Goal: Information Seeking & Learning: Learn about a topic

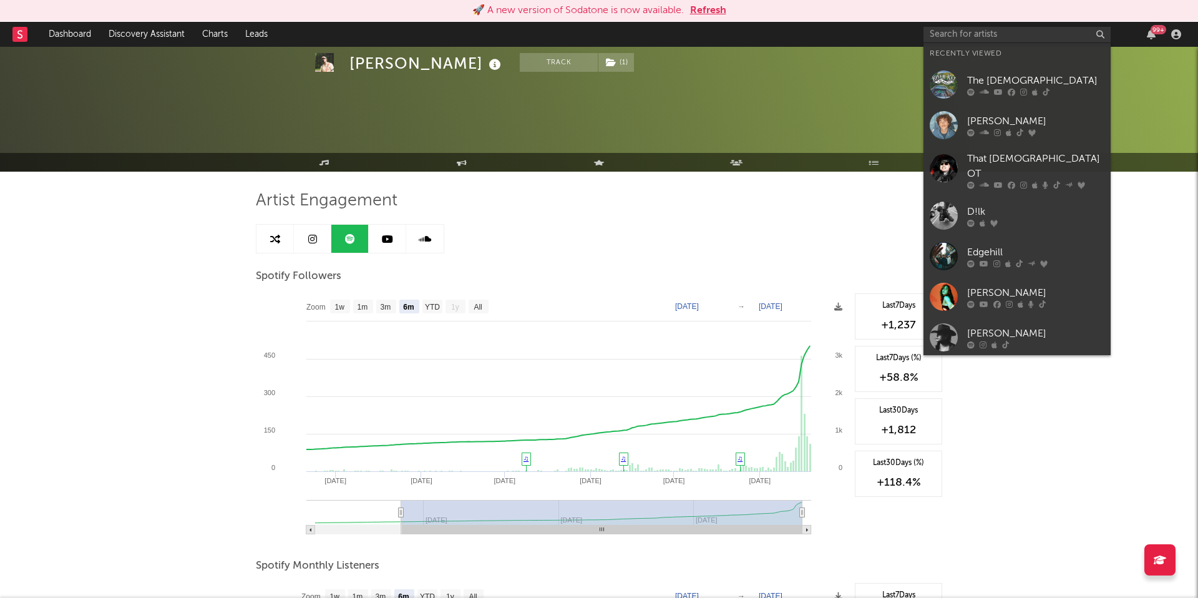
select select "6m"
select select "1w"
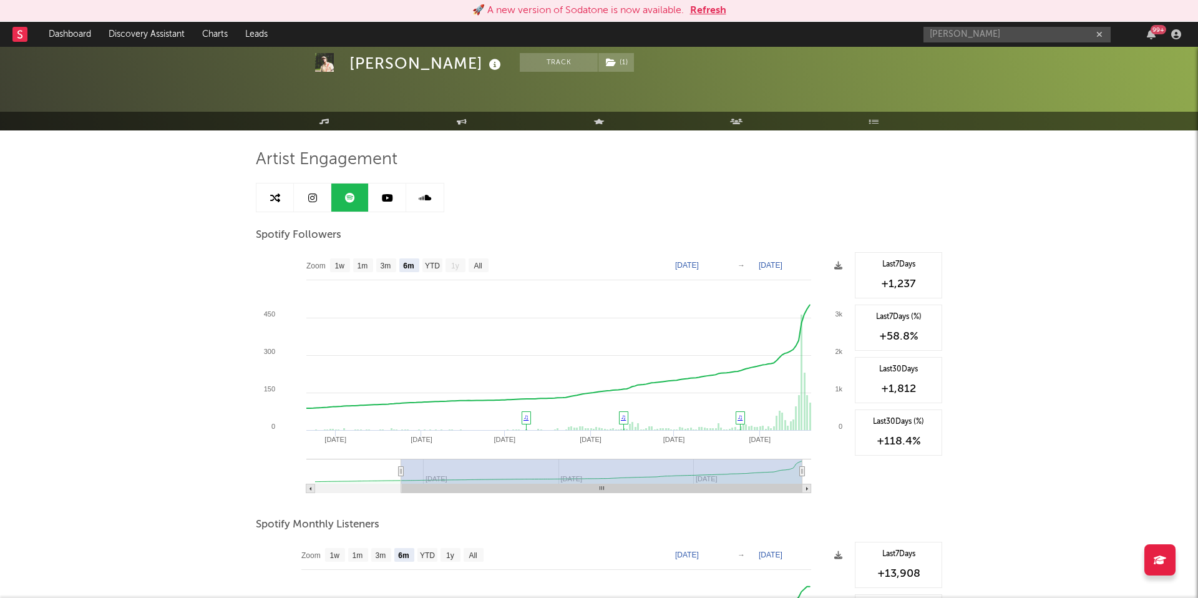
type input "ella woolsey"
click at [983, 60] on div "[PERSON_NAME]" at bounding box center [1035, 59] width 137 height 15
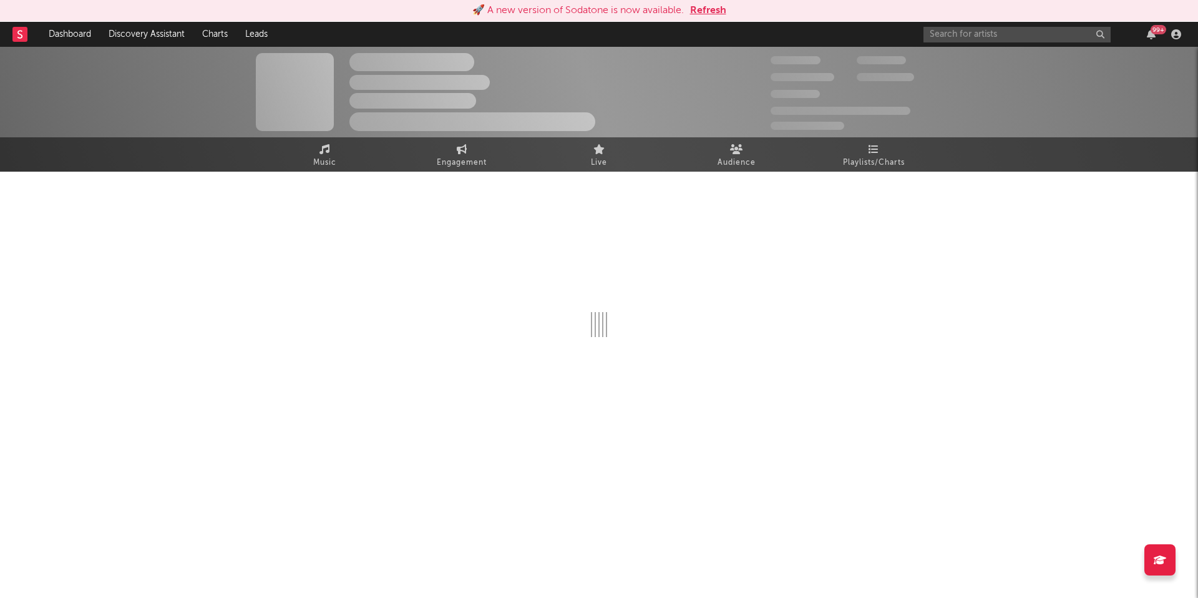
select select "1w"
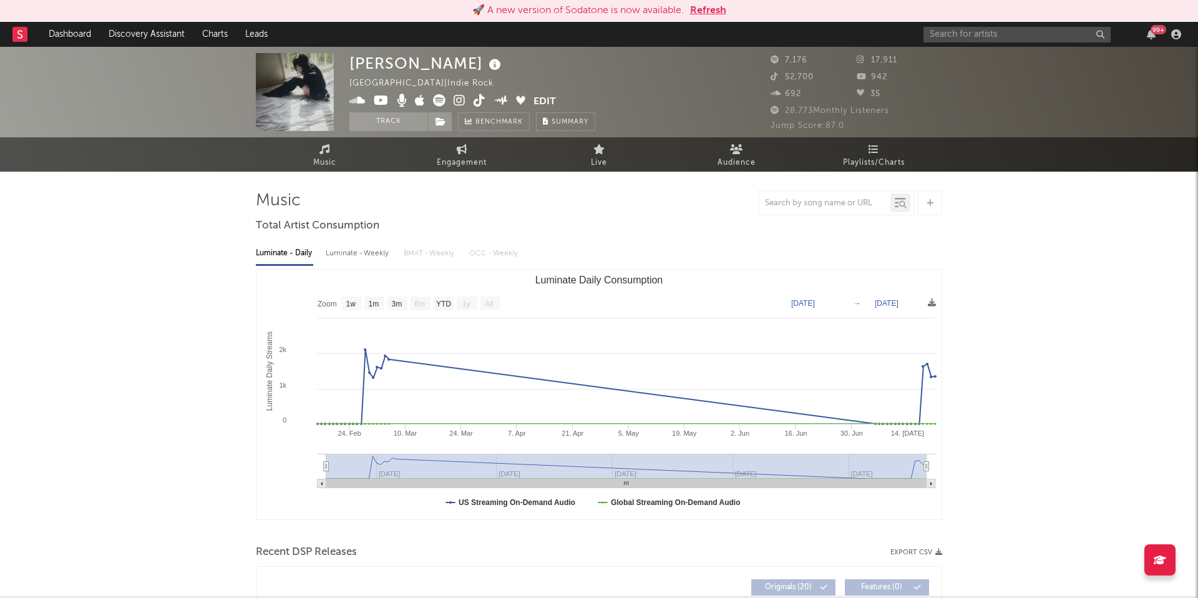
click at [477, 102] on icon at bounding box center [480, 100] width 12 height 12
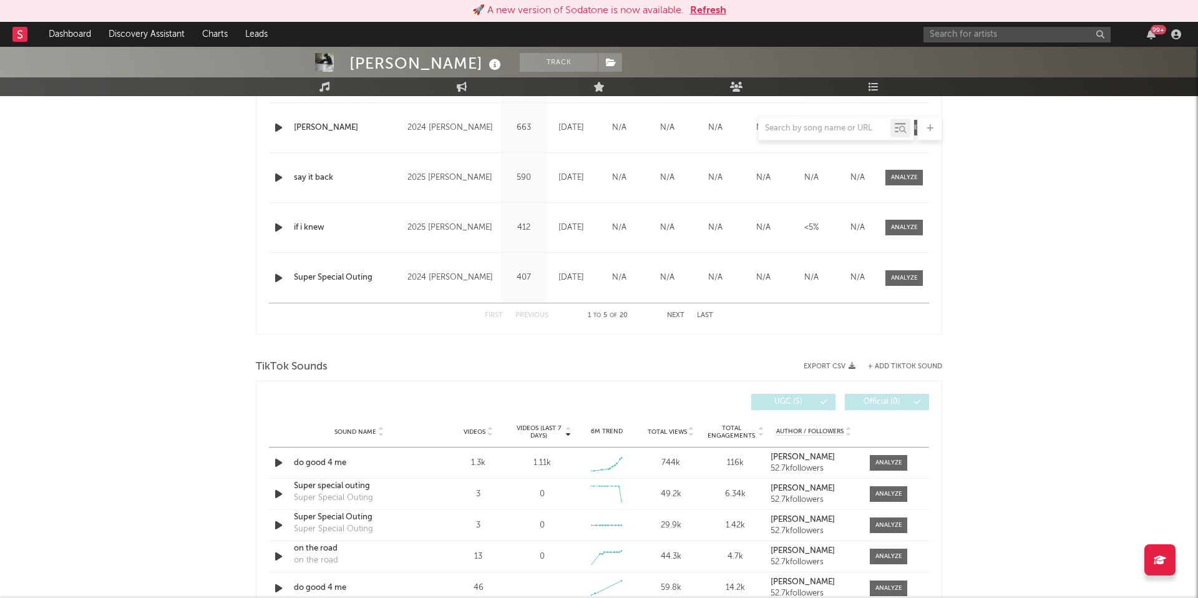
scroll to position [367, 0]
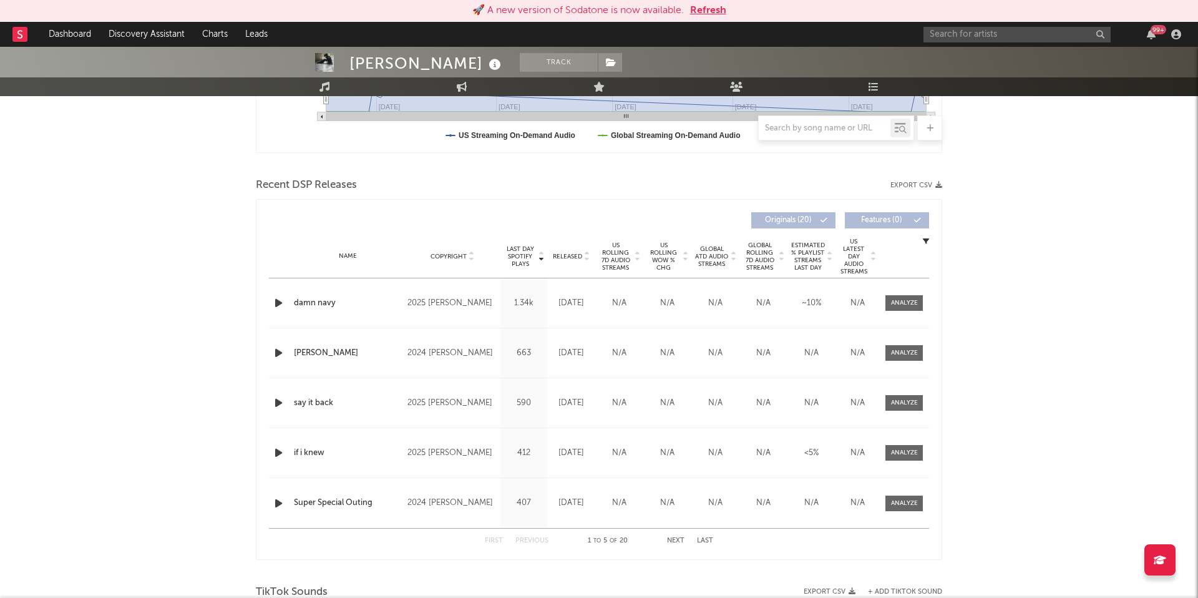
click at [641, 263] on div "US Rolling 7D Audio Streams" at bounding box center [619, 256] width 48 height 30
click at [629, 261] on span "US Rolling 7D Audio Streams" at bounding box center [615, 256] width 34 height 30
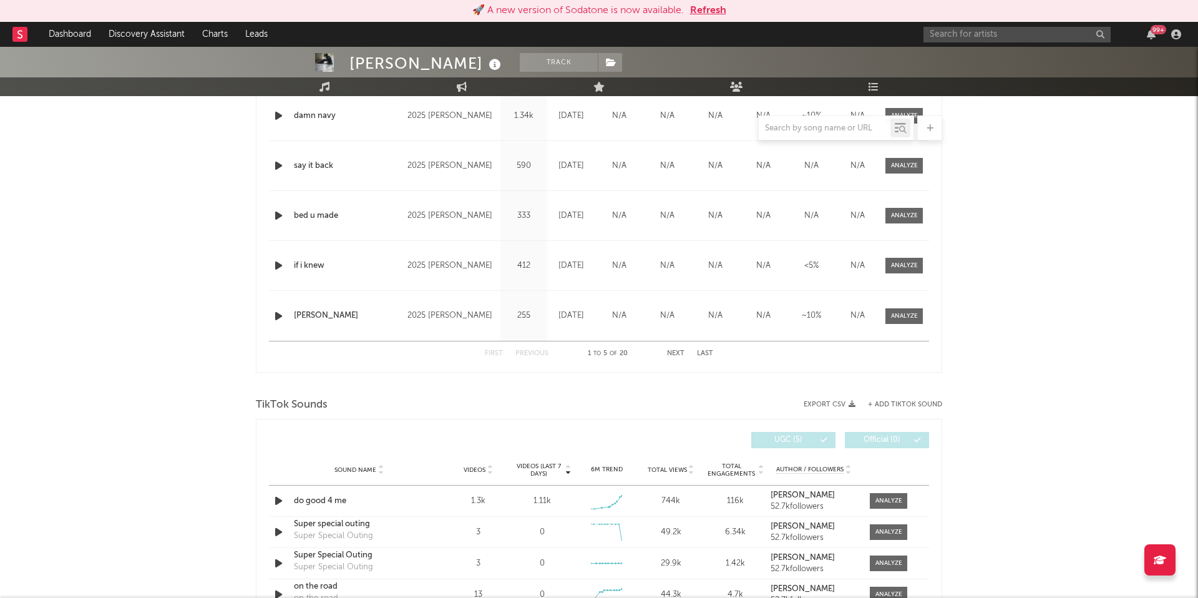
scroll to position [652, 0]
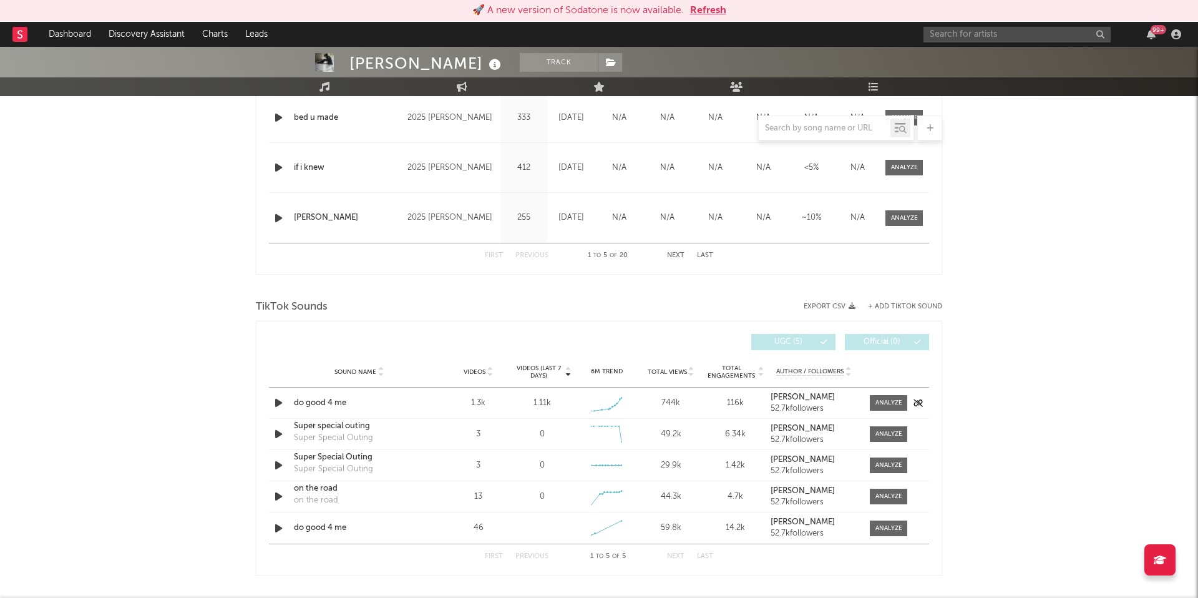
click at [342, 406] on div "do good 4 me" at bounding box center [359, 403] width 130 height 12
click at [973, 31] on input "text" at bounding box center [1016, 35] width 187 height 16
click at [1003, 34] on input "west 22" at bounding box center [1016, 35] width 187 height 16
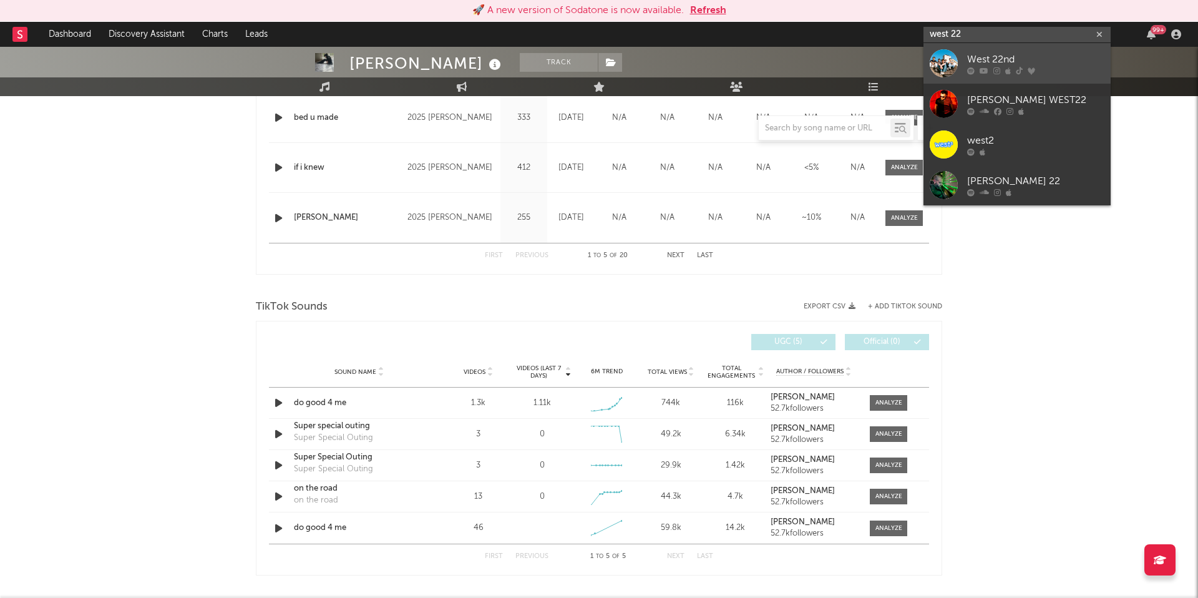
type input "west 22"
click at [1003, 71] on div at bounding box center [1035, 70] width 137 height 7
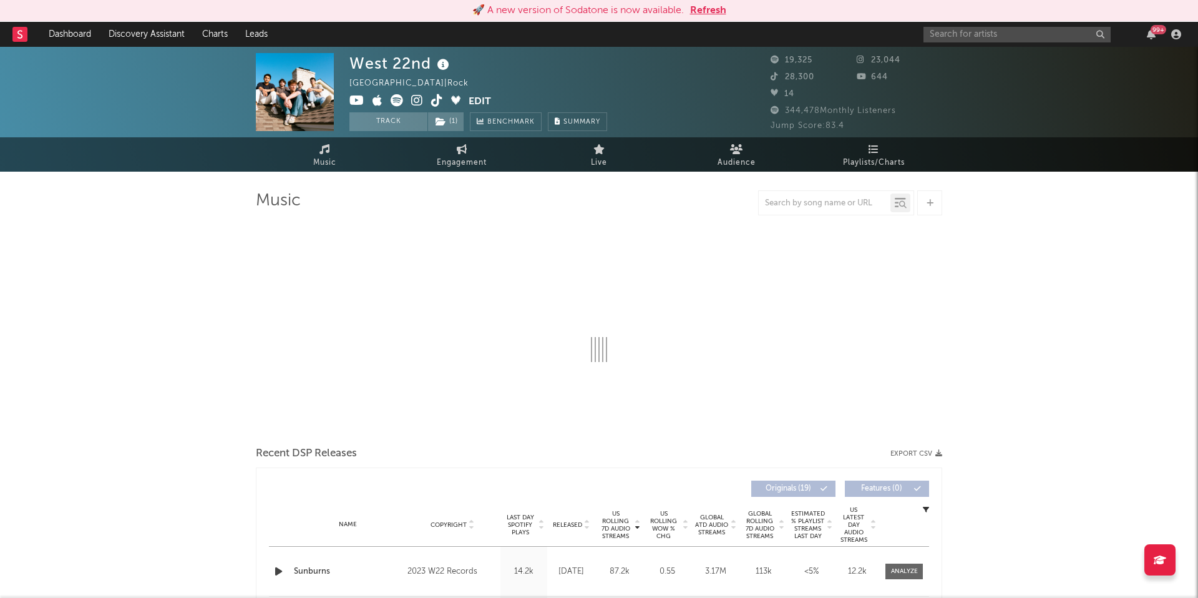
select select "6m"
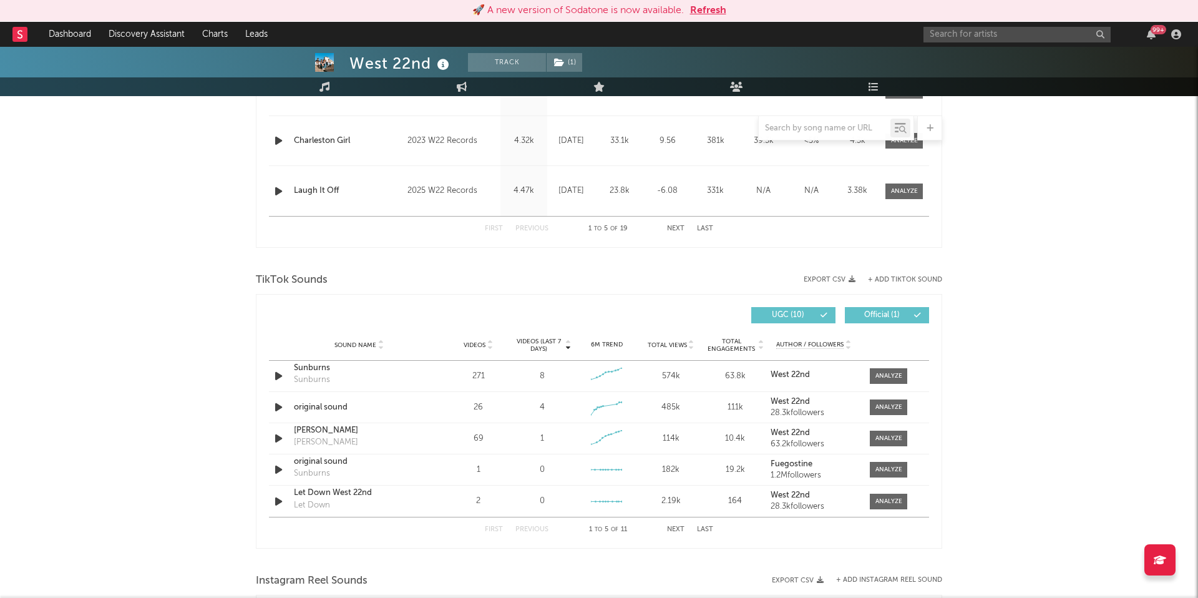
scroll to position [681, 0]
click at [481, 343] on span "Videos" at bounding box center [475, 342] width 22 height 7
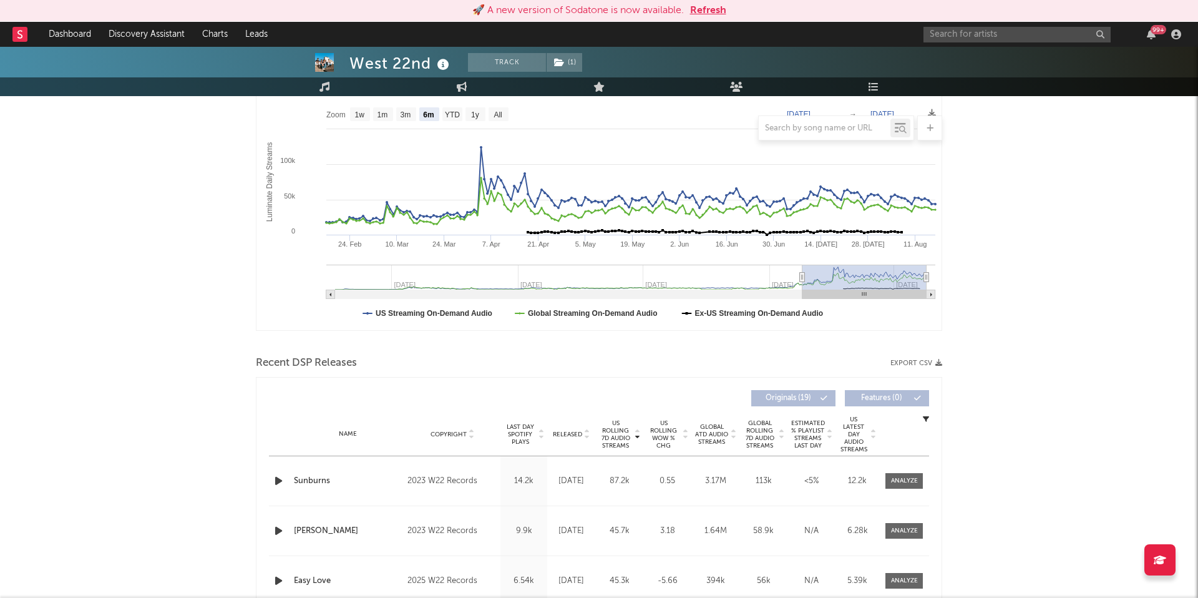
scroll to position [200, 0]
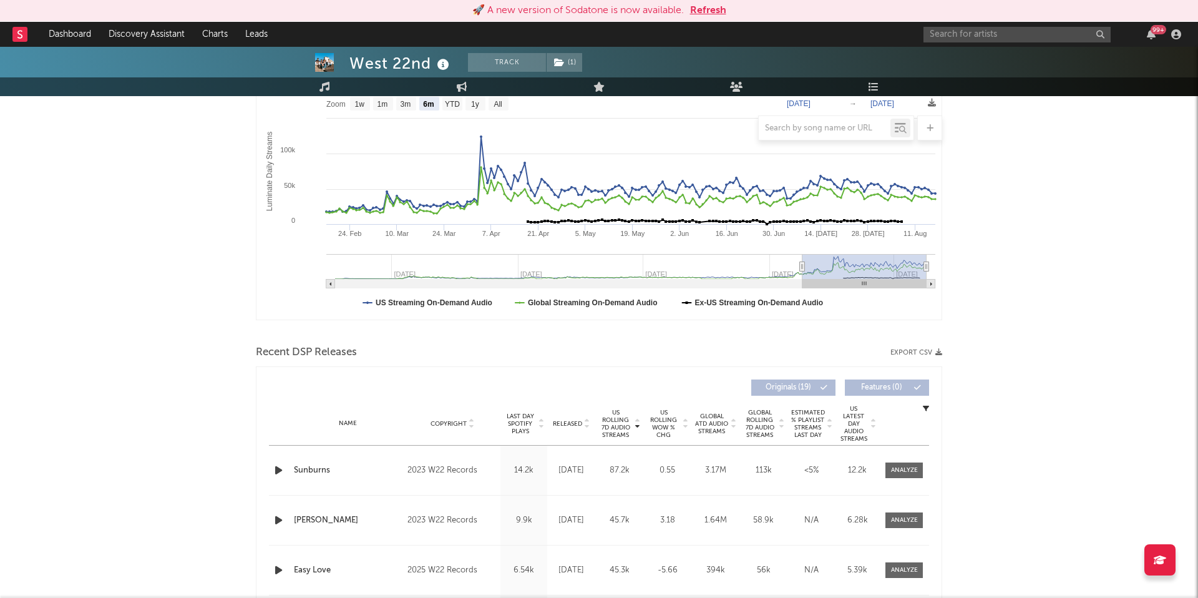
click at [620, 430] on span "US Rolling 7D Audio Streams" at bounding box center [615, 424] width 34 height 30
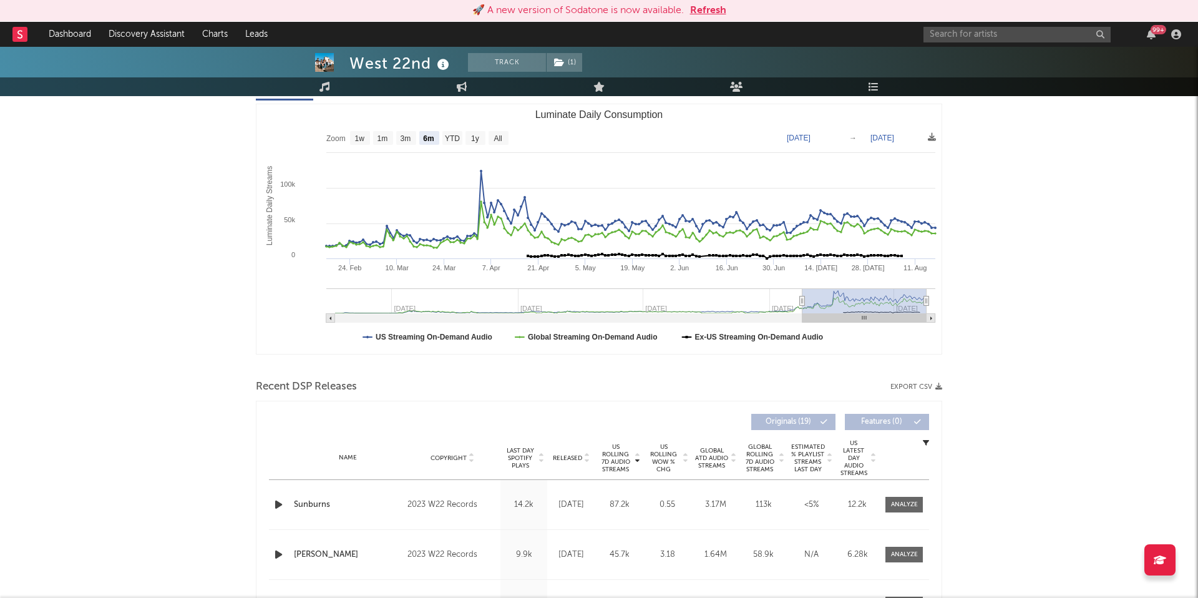
scroll to position [0, 0]
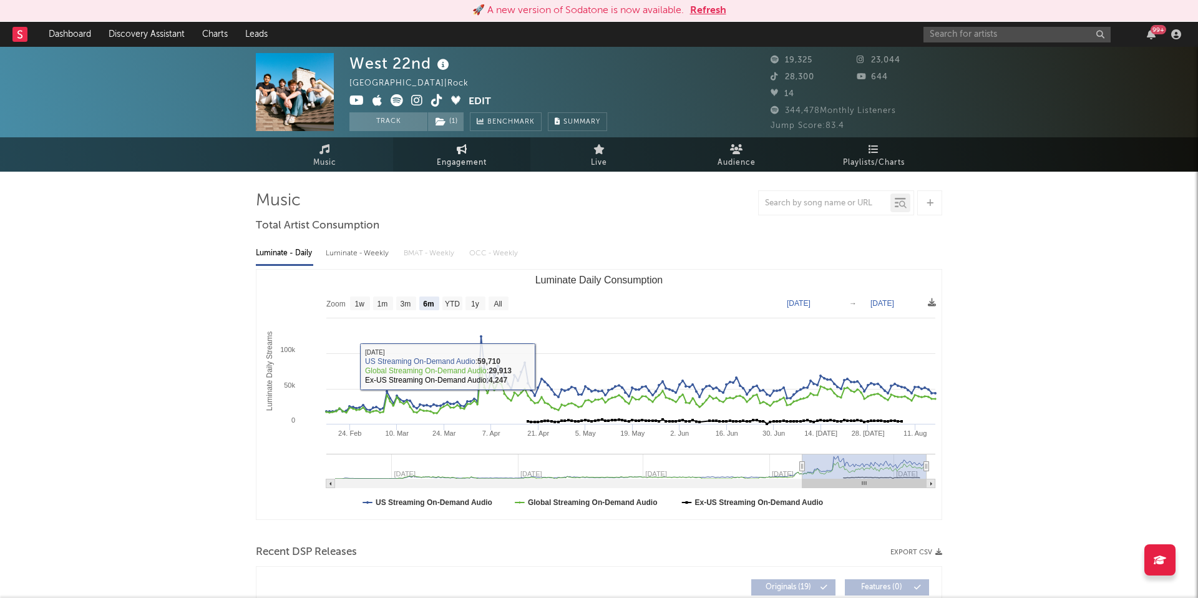
click at [473, 165] on span "Engagement" at bounding box center [462, 162] width 50 height 15
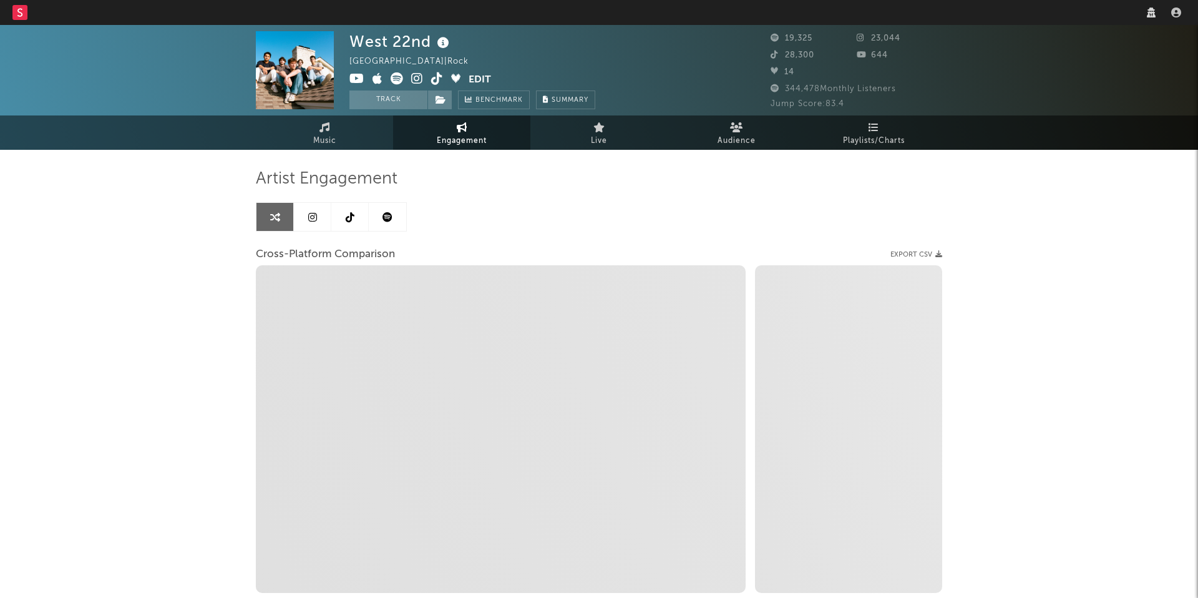
select select "1w"
select select "1m"
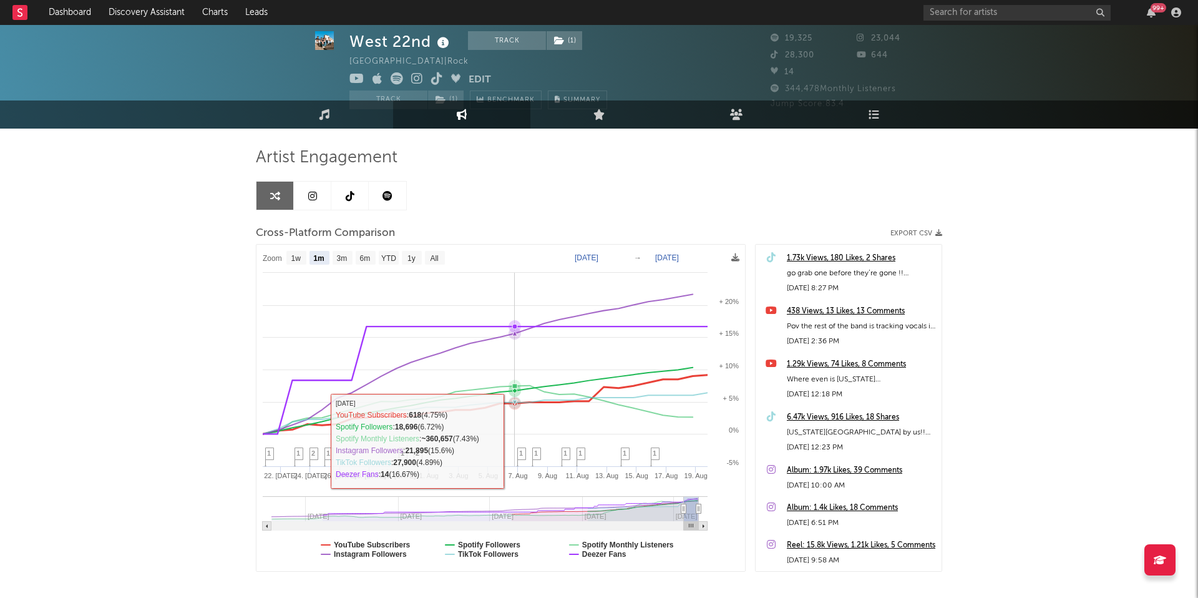
scroll to position [36, 0]
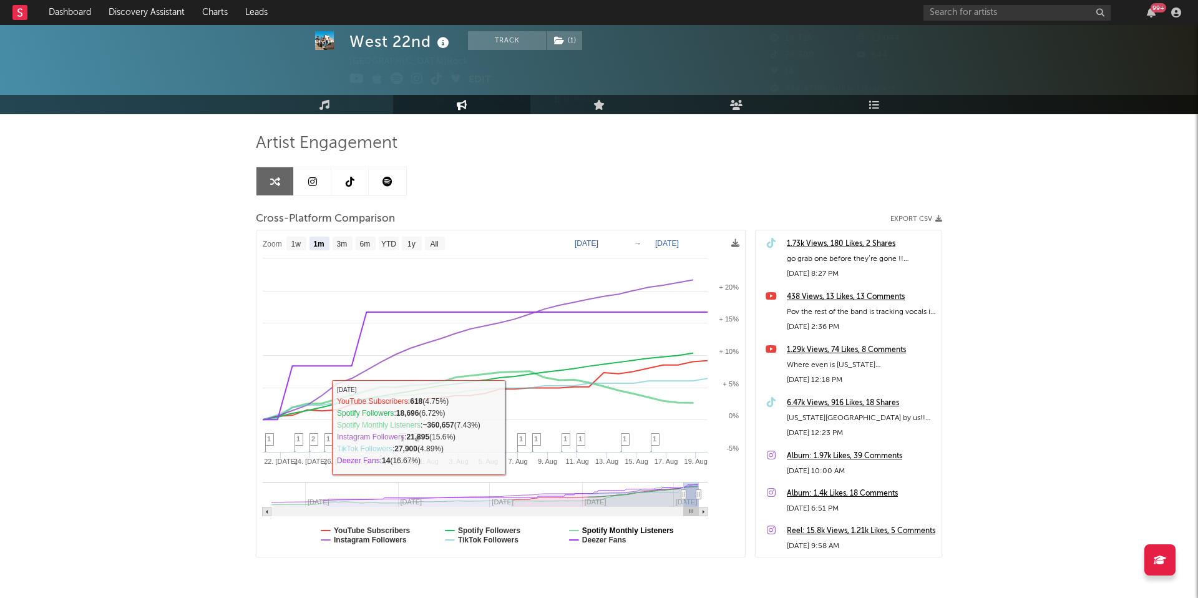
click at [589, 538] on text "Deezer Fans" at bounding box center [604, 539] width 44 height 9
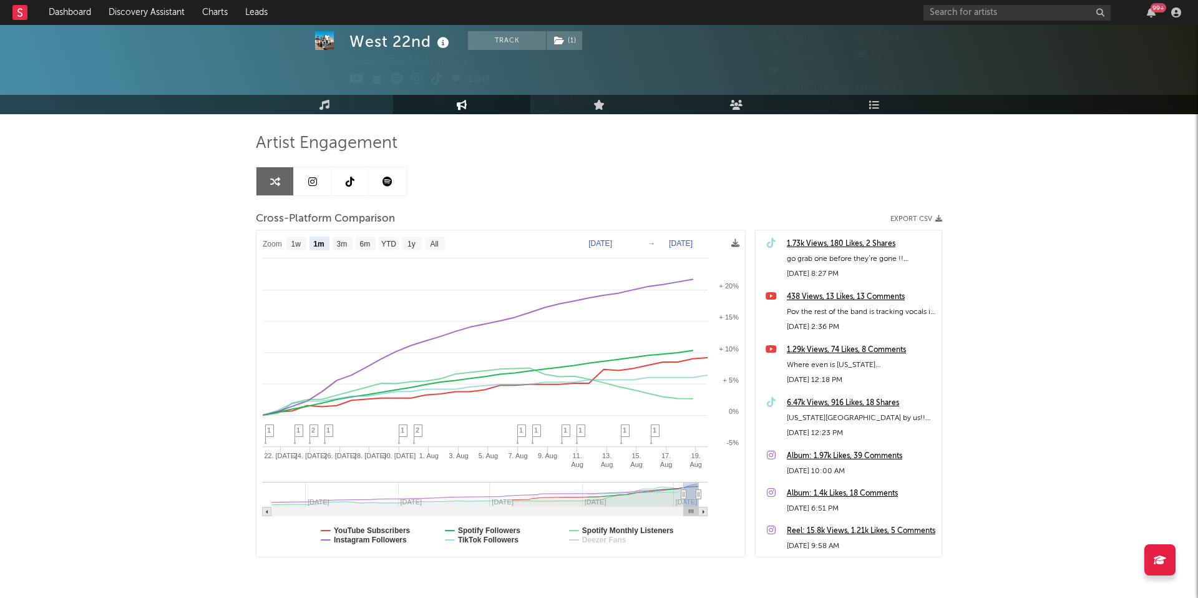
select select "1m"
click at [402, 527] on text "YouTube Subscribers" at bounding box center [372, 530] width 77 height 9
select select "1m"
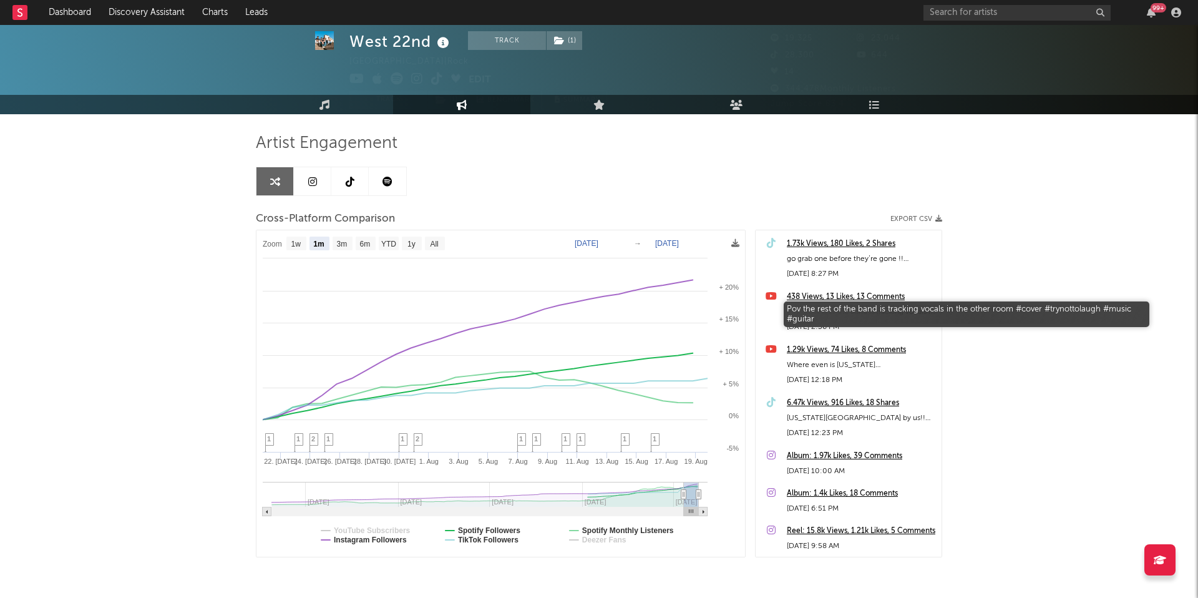
scroll to position [30, 0]
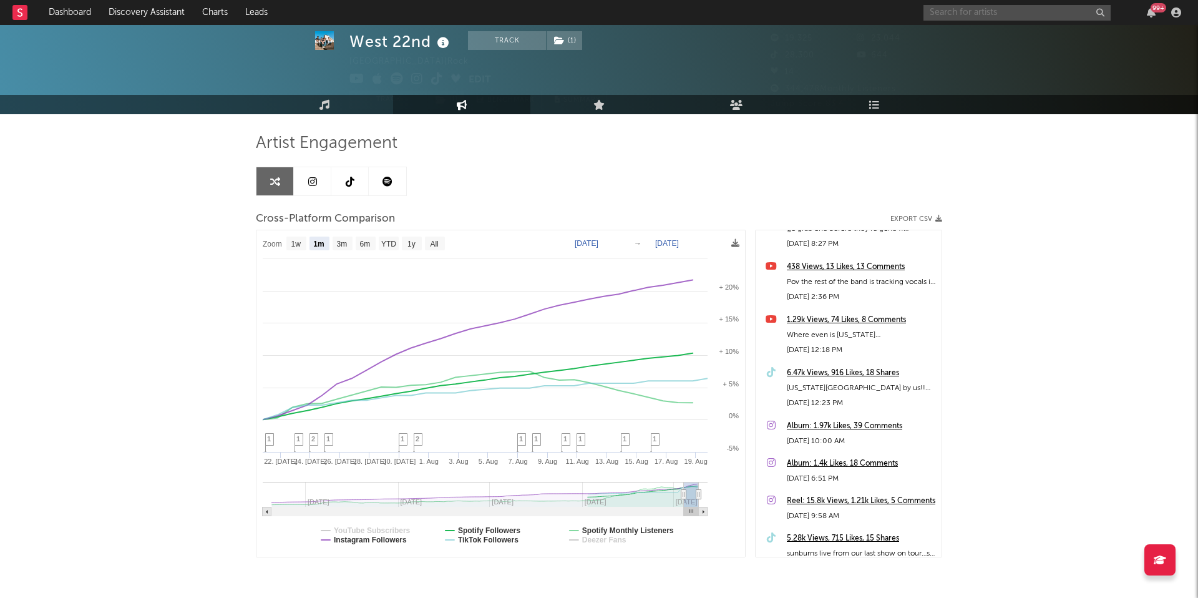
click at [946, 17] on input "text" at bounding box center [1016, 13] width 187 height 16
click at [986, 16] on input "nebiu" at bounding box center [1016, 13] width 187 height 16
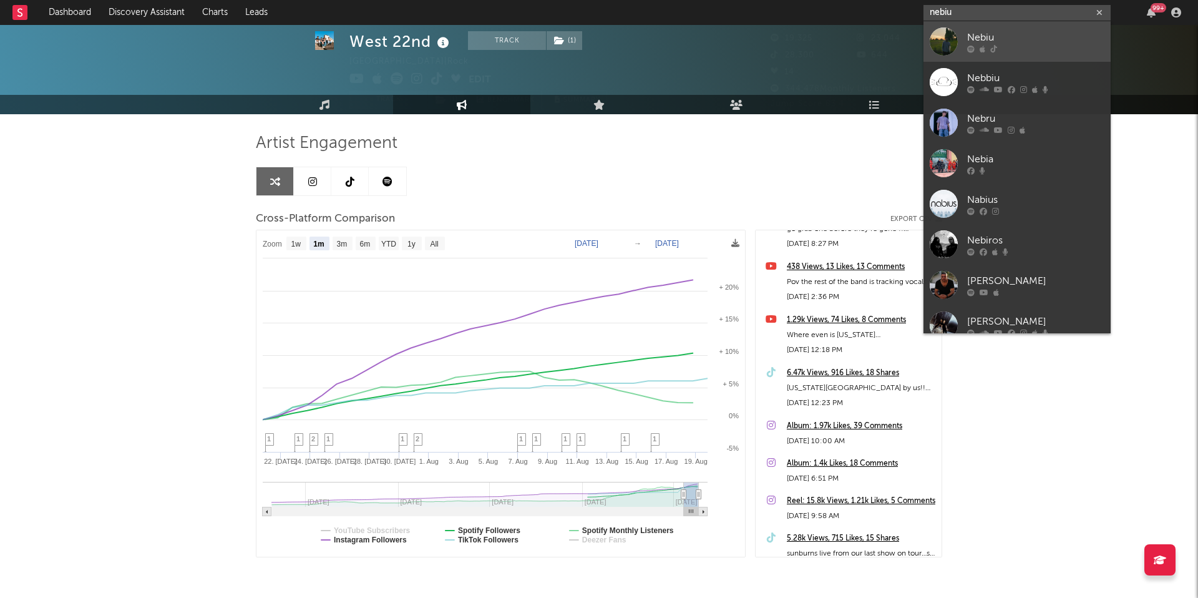
type input "nebiu"
click at [986, 44] on div "Nebiu" at bounding box center [1035, 37] width 137 height 15
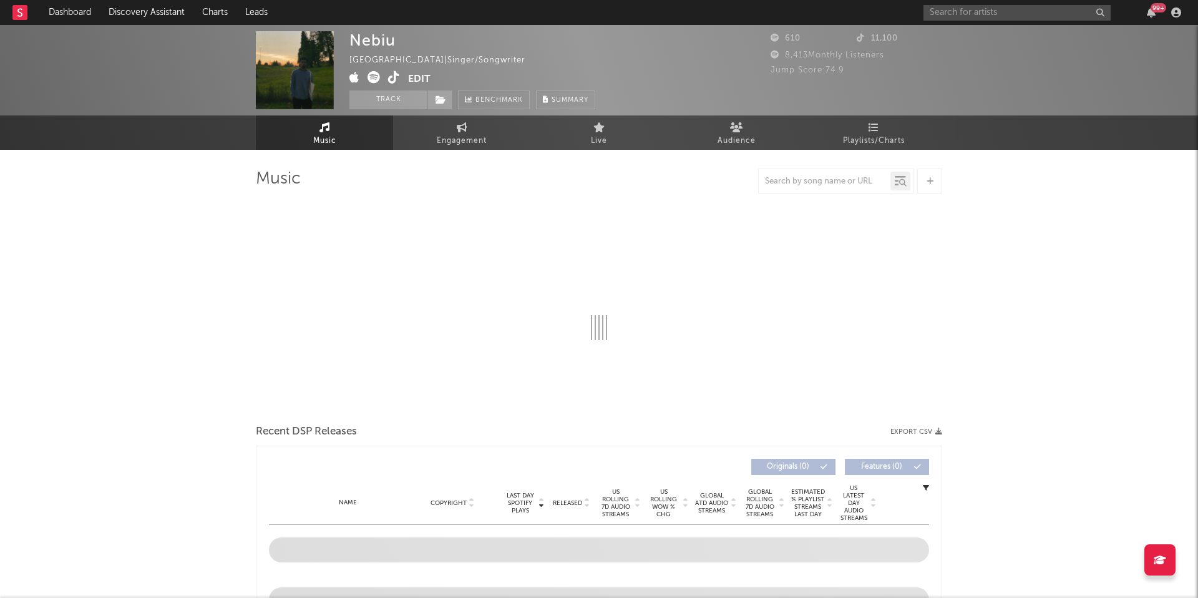
select select "1w"
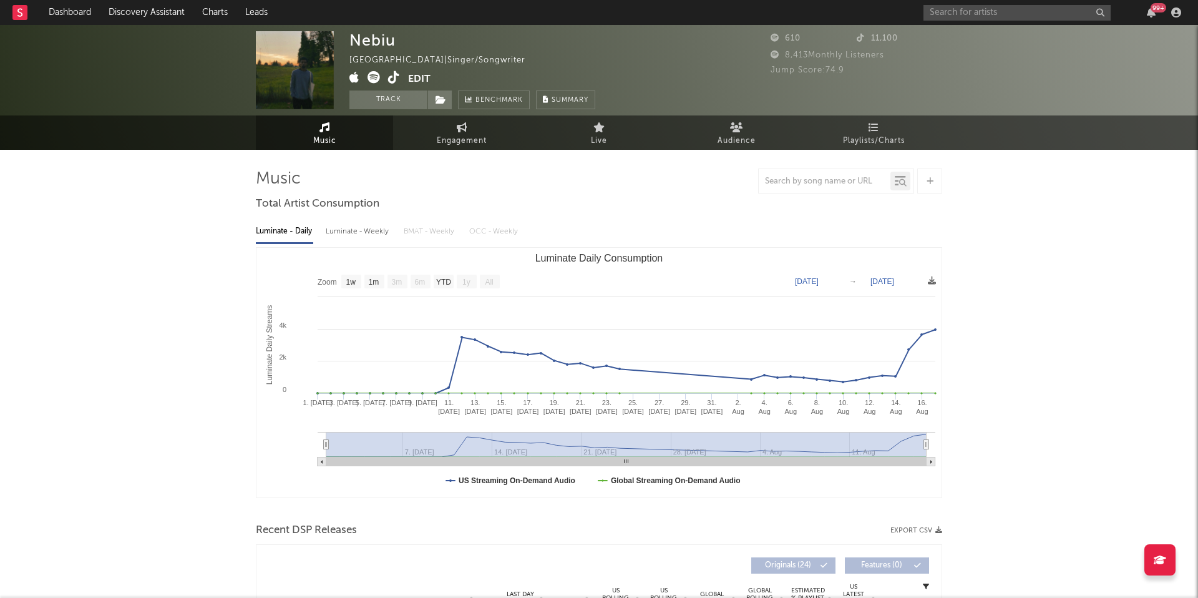
click at [401, 77] on span at bounding box center [378, 79] width 59 height 16
click at [394, 77] on icon at bounding box center [394, 77] width 12 height 12
click at [950, 14] on input "text" at bounding box center [1016, 13] width 187 height 16
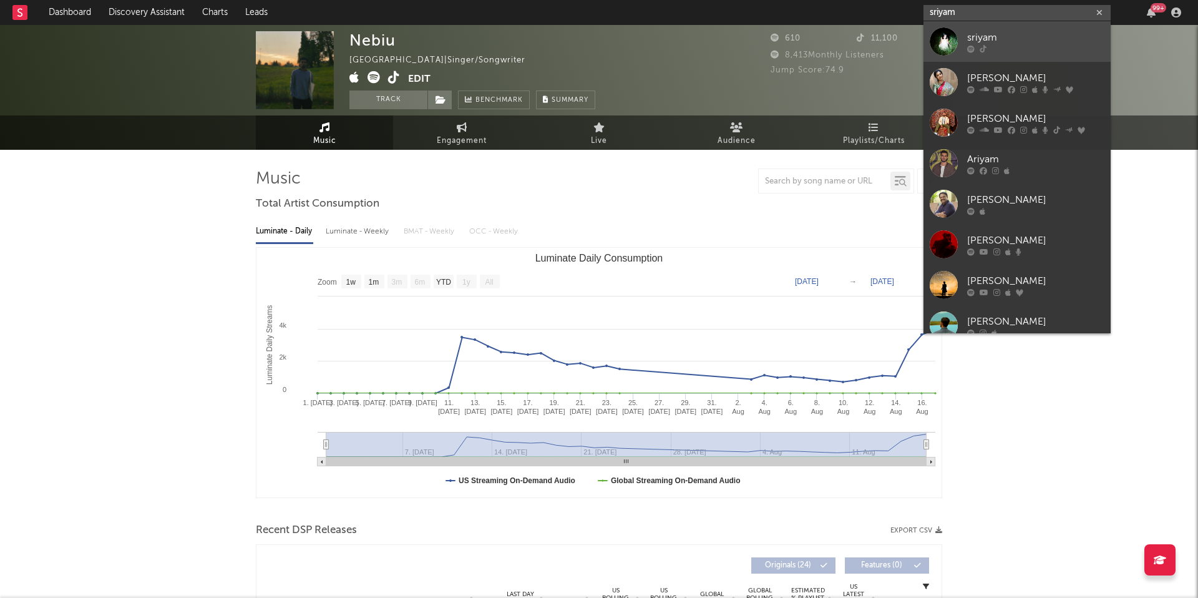
type input "sriyam"
click at [986, 42] on div "sriyam" at bounding box center [1035, 37] width 137 height 15
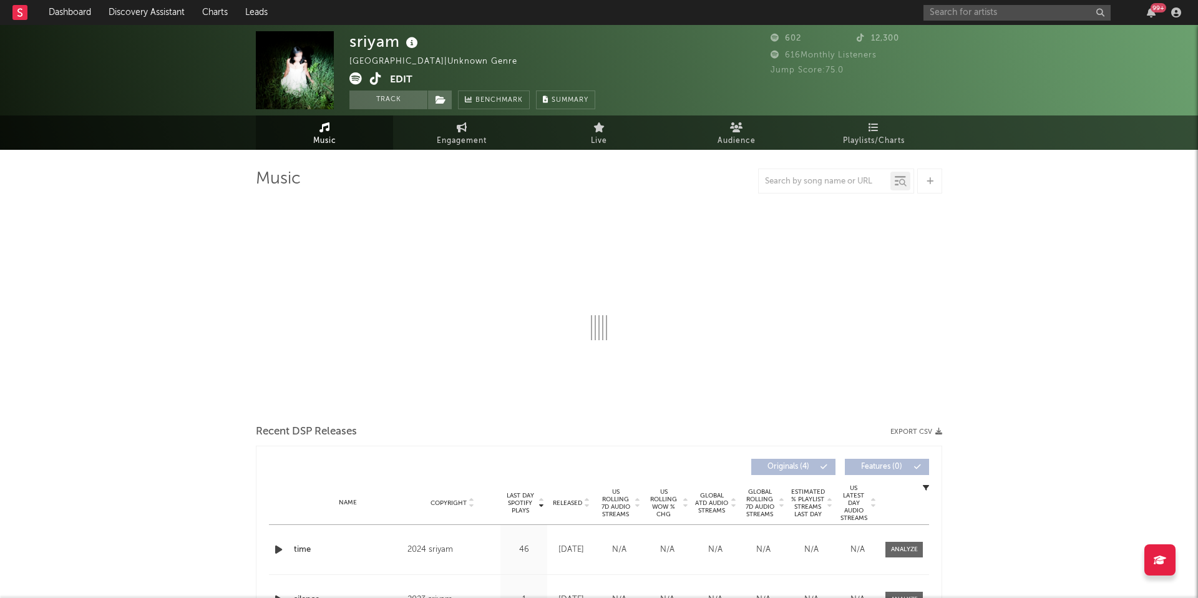
select select "1w"
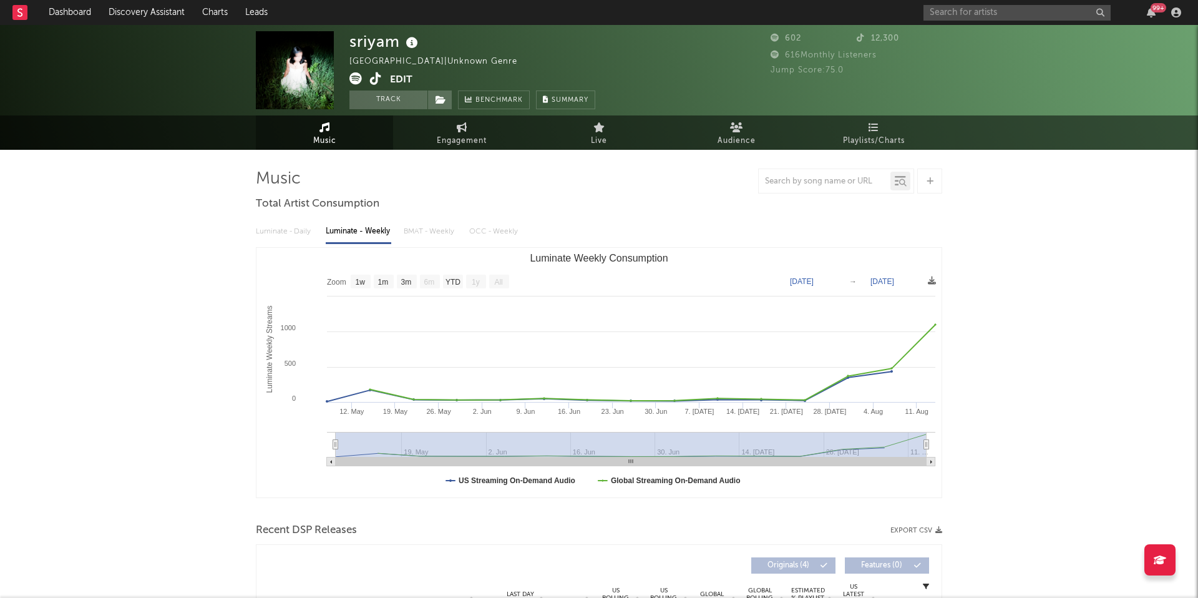
click at [377, 84] on icon at bounding box center [376, 78] width 12 height 12
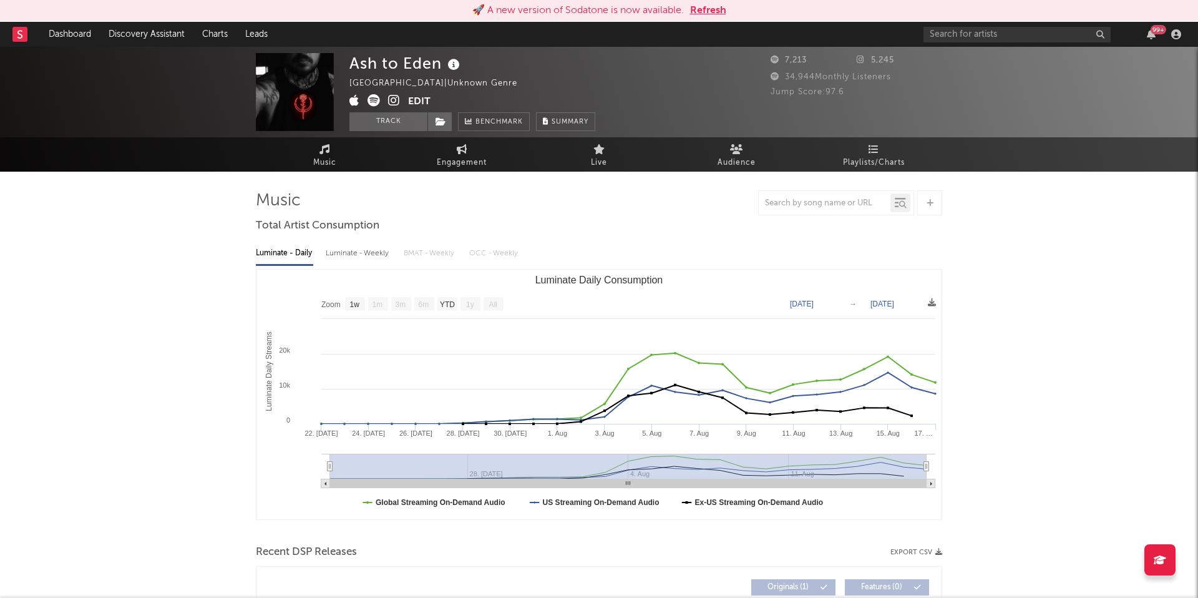
select select "1w"
click at [956, 29] on input "text" at bounding box center [1016, 35] width 187 height 16
type input "[PERSON_NAME]"
click at [1003, 25] on div "[PERSON_NAME] 99 +" at bounding box center [1054, 34] width 262 height 25
click at [1003, 40] on input "[PERSON_NAME]" at bounding box center [1016, 35] width 187 height 16
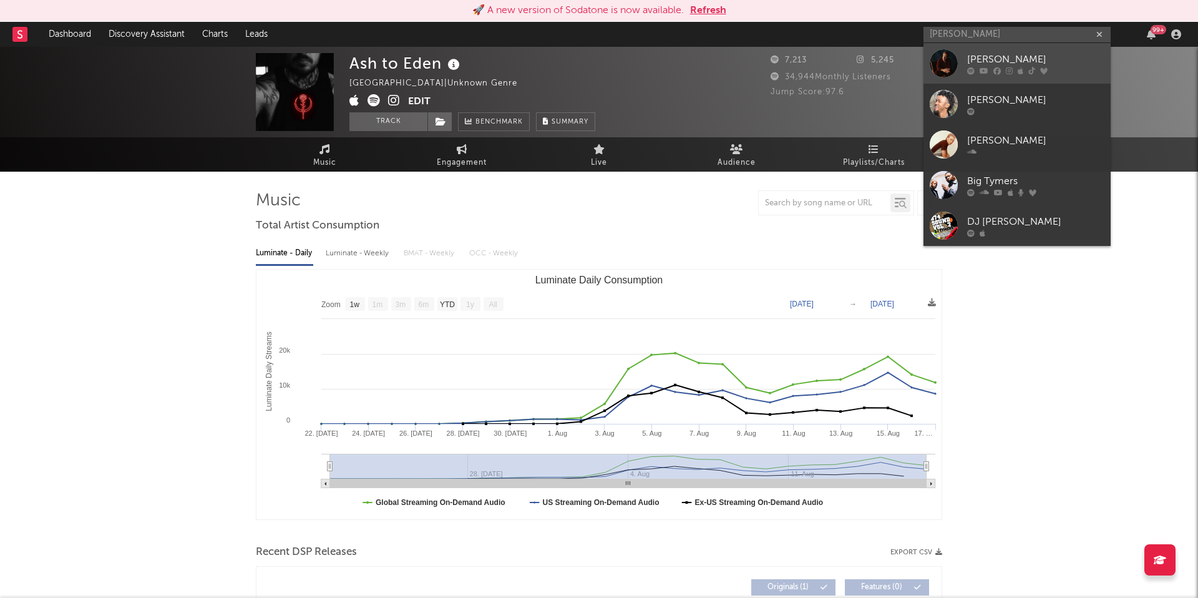
click at [997, 56] on div "[PERSON_NAME]" at bounding box center [1035, 59] width 137 height 15
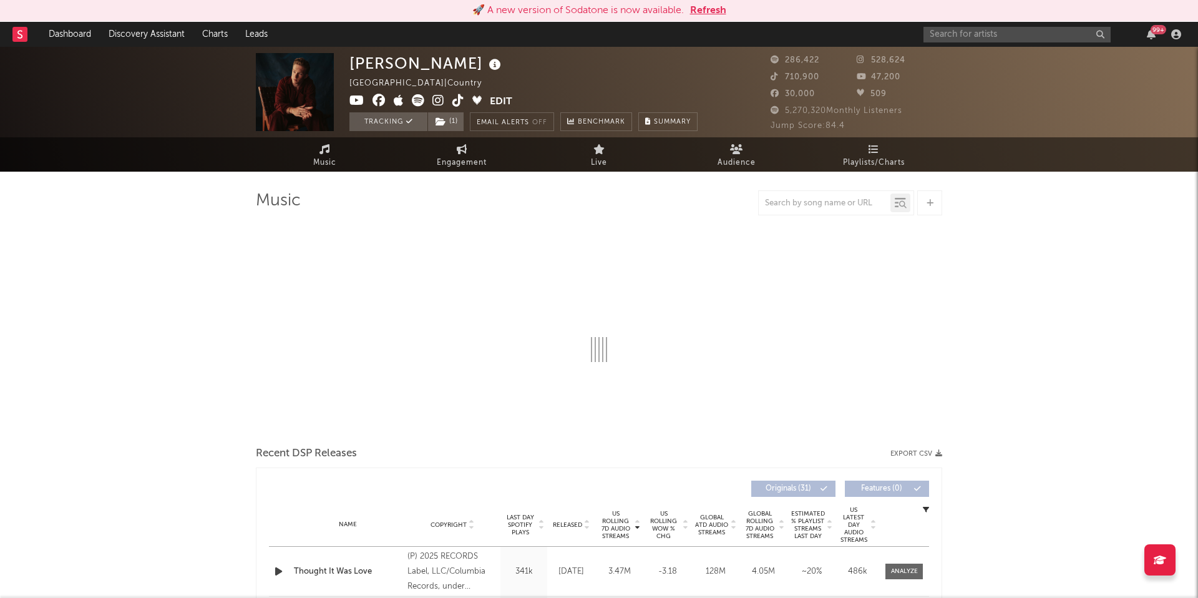
select select "6m"
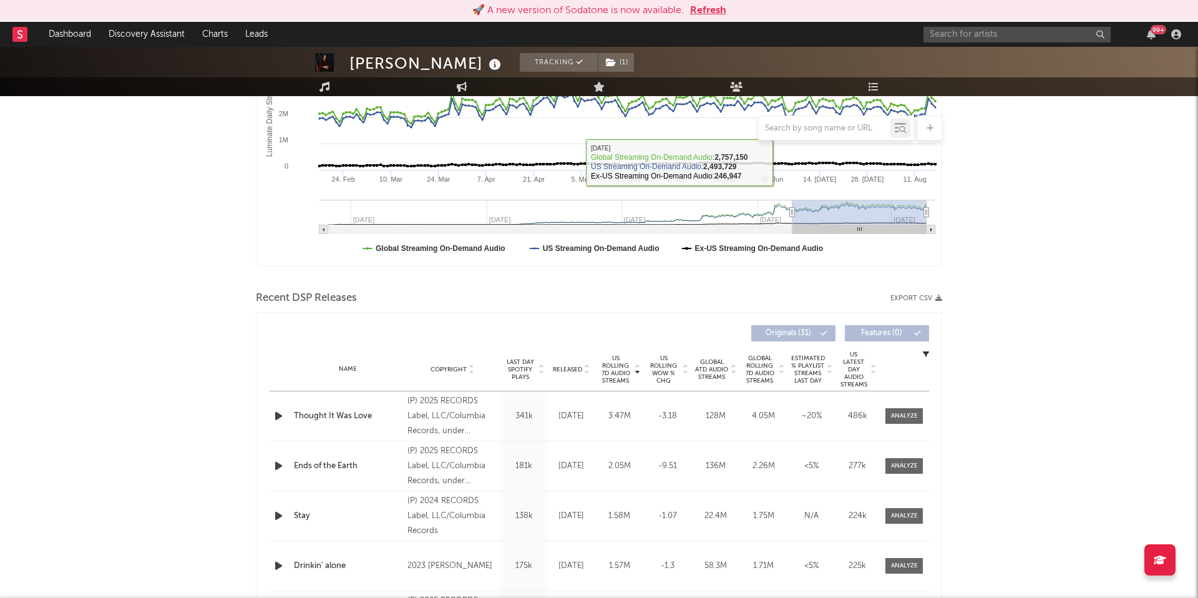
scroll to position [280, 0]
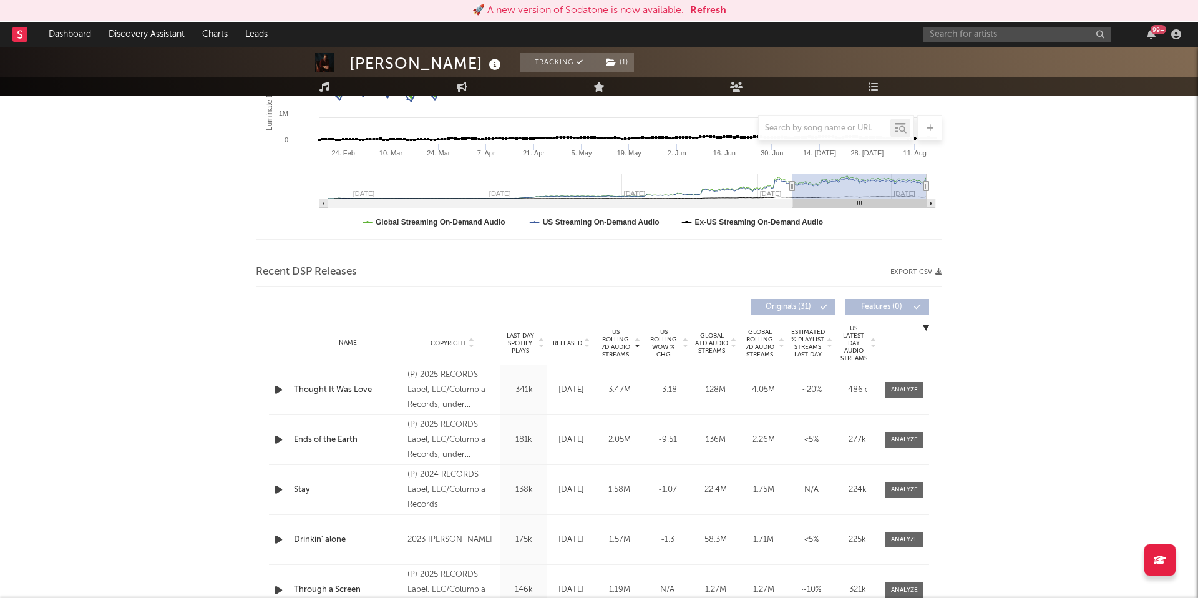
click at [567, 339] on span "Released" at bounding box center [567, 342] width 29 height 7
click at [910, 390] on div at bounding box center [904, 389] width 27 height 9
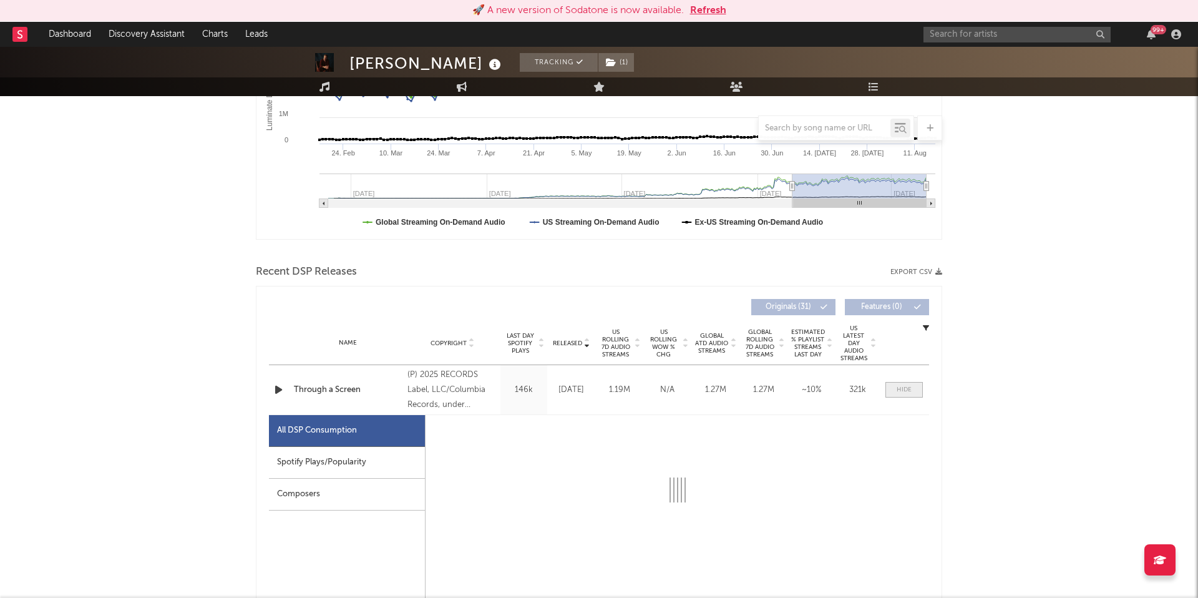
select select "1w"
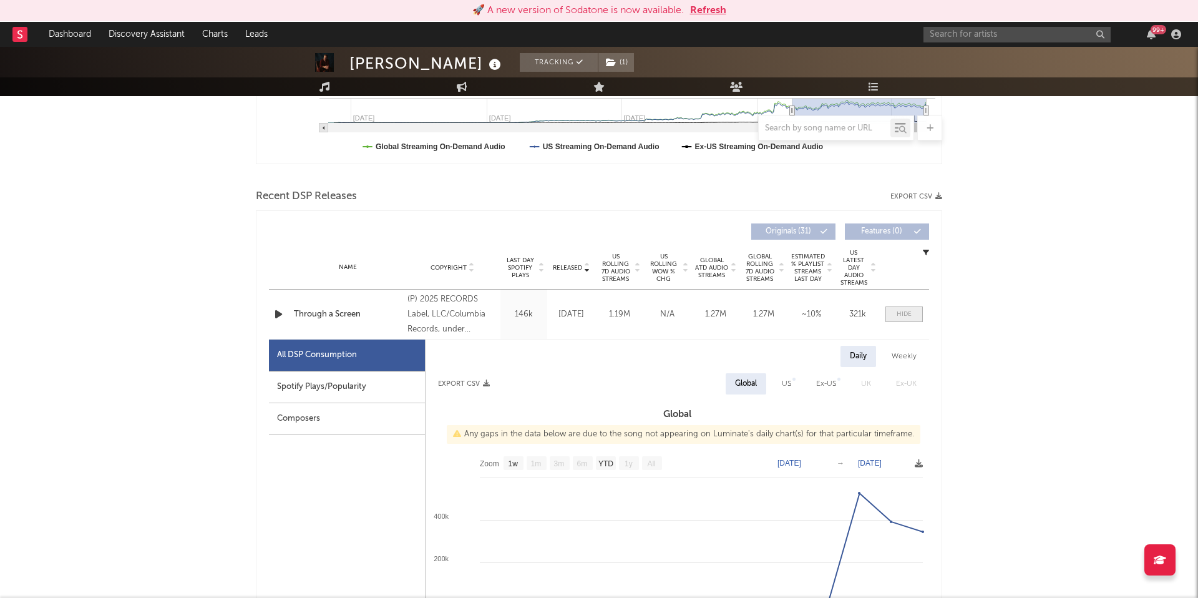
scroll to position [369, 0]
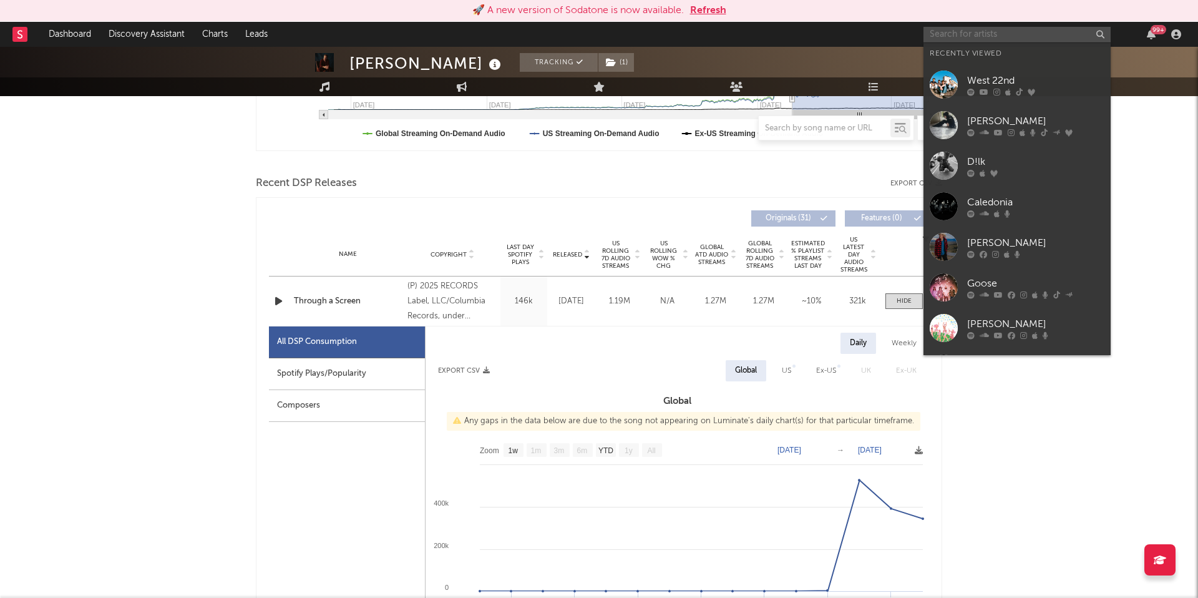
click at [941, 34] on input "text" at bounding box center [1016, 35] width 187 height 16
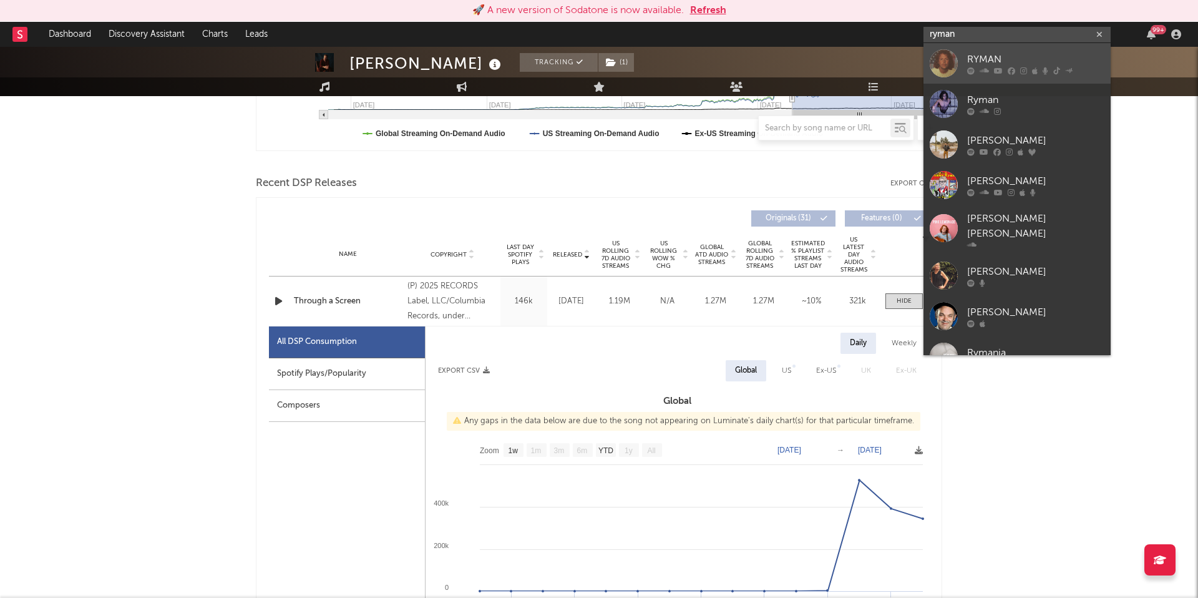
type input "ryman"
click at [991, 65] on div "RYMAN" at bounding box center [1035, 59] width 137 height 15
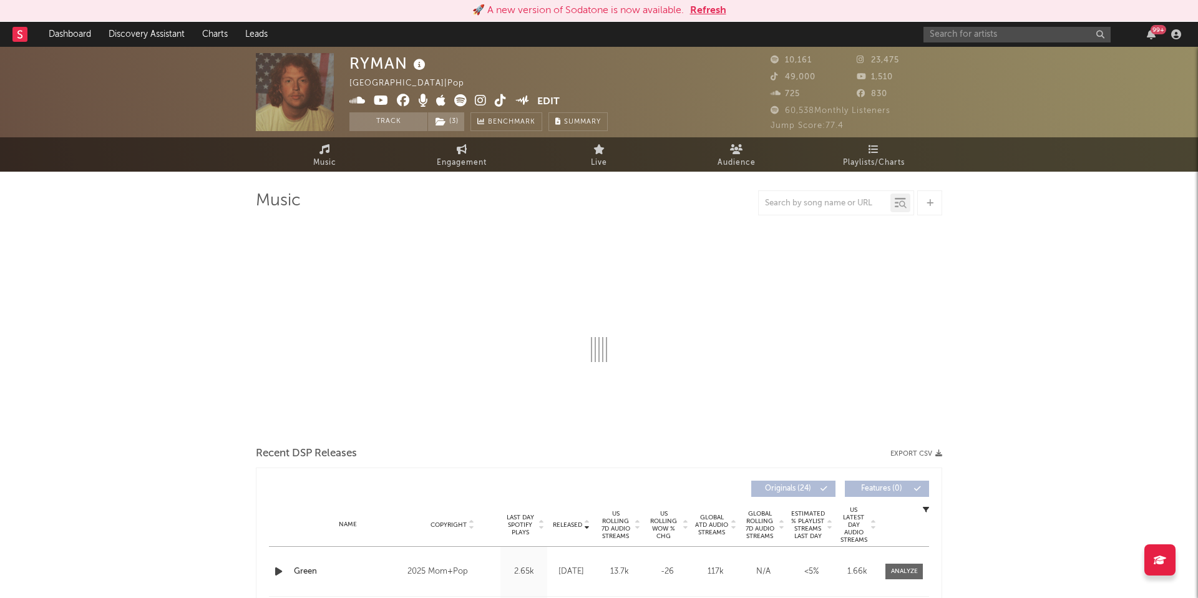
select select "6m"
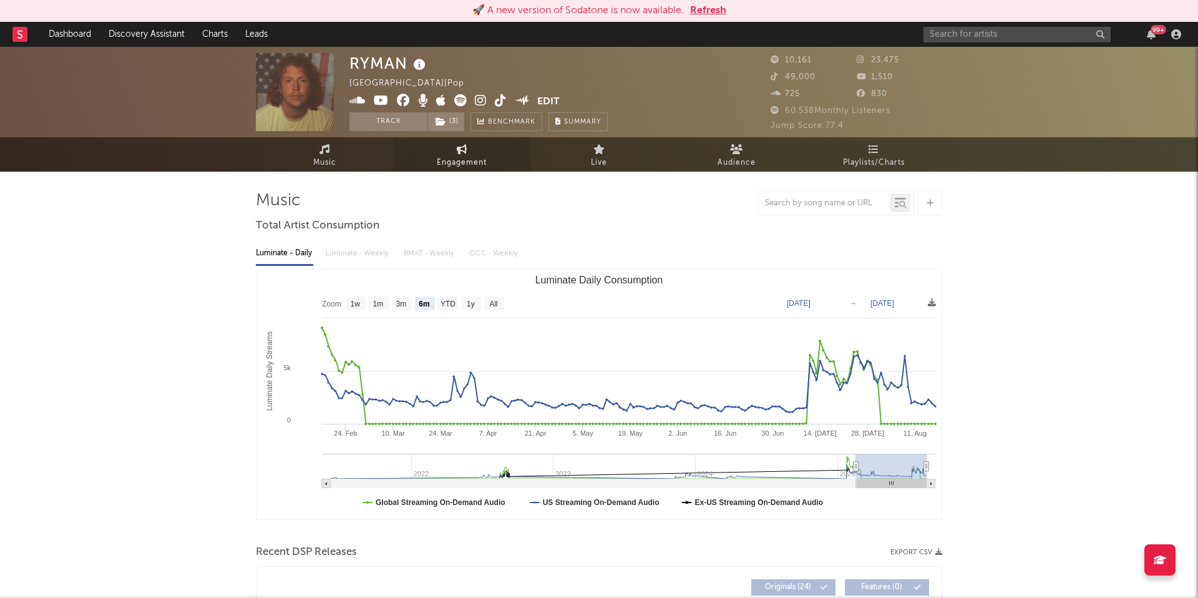
click at [427, 151] on link "Engagement" at bounding box center [461, 154] width 137 height 34
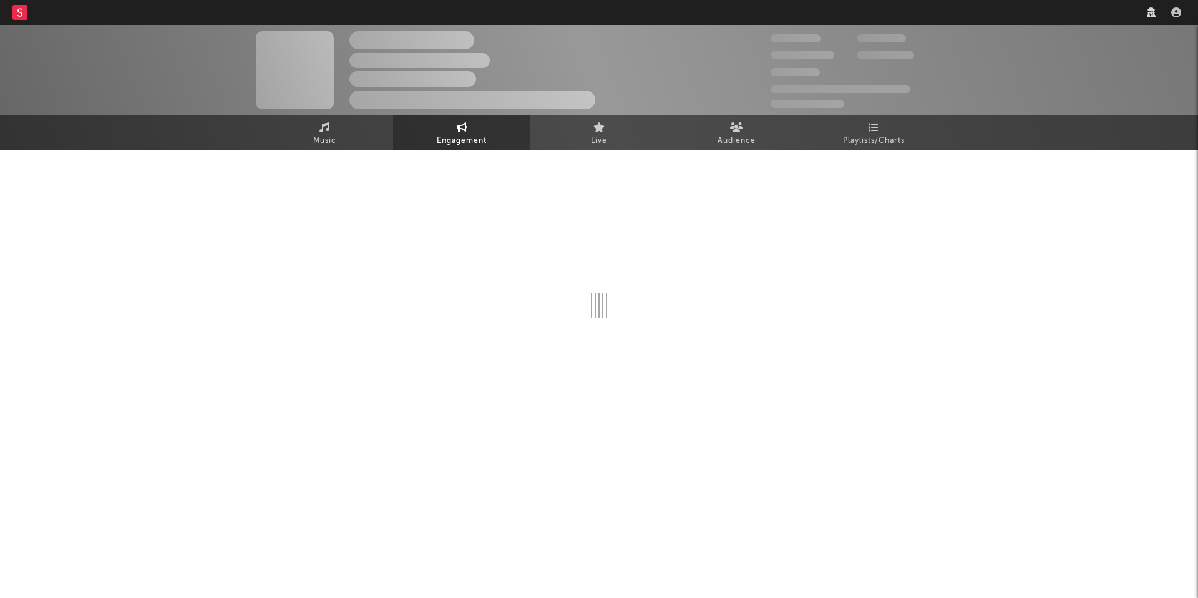
select select "1w"
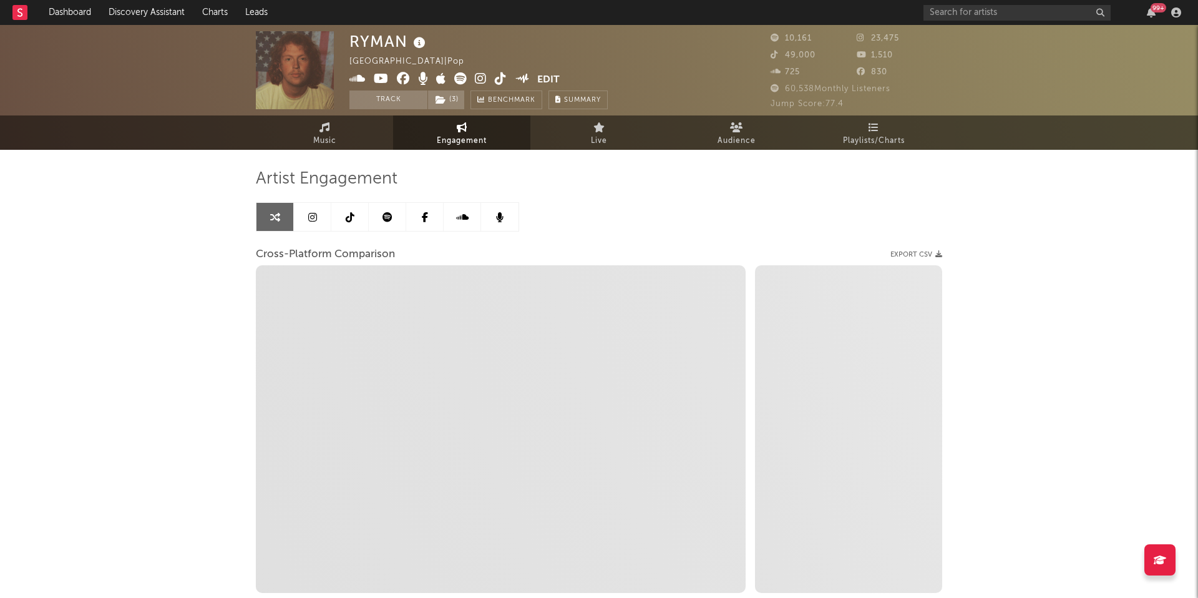
select select "1m"
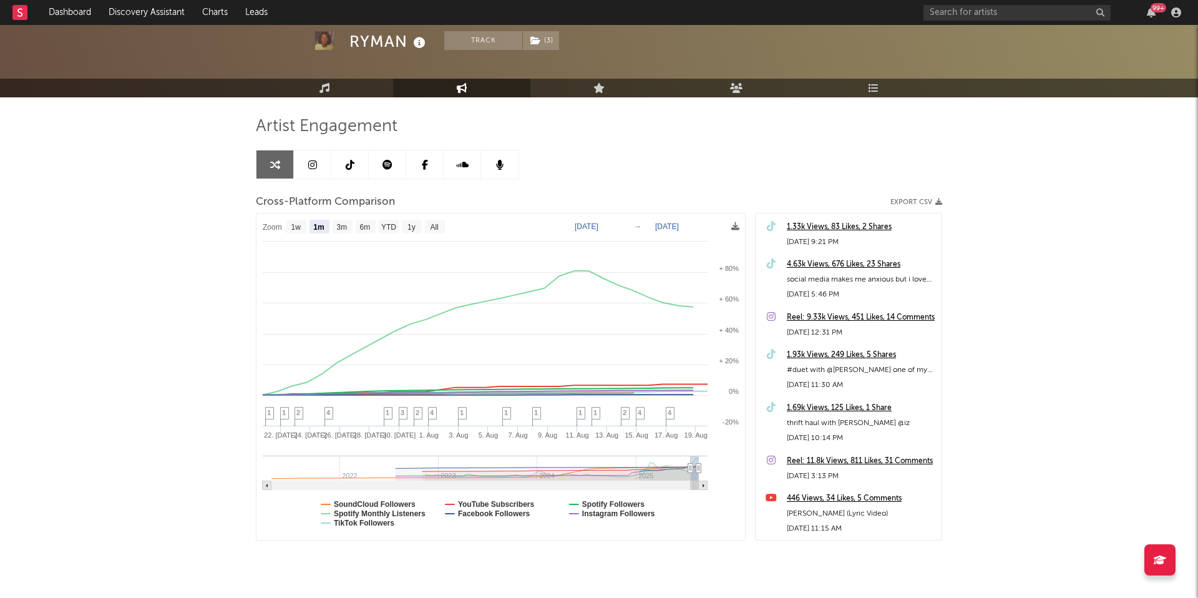
scroll to position [82, 0]
